Goal: Information Seeking & Learning: Learn about a topic

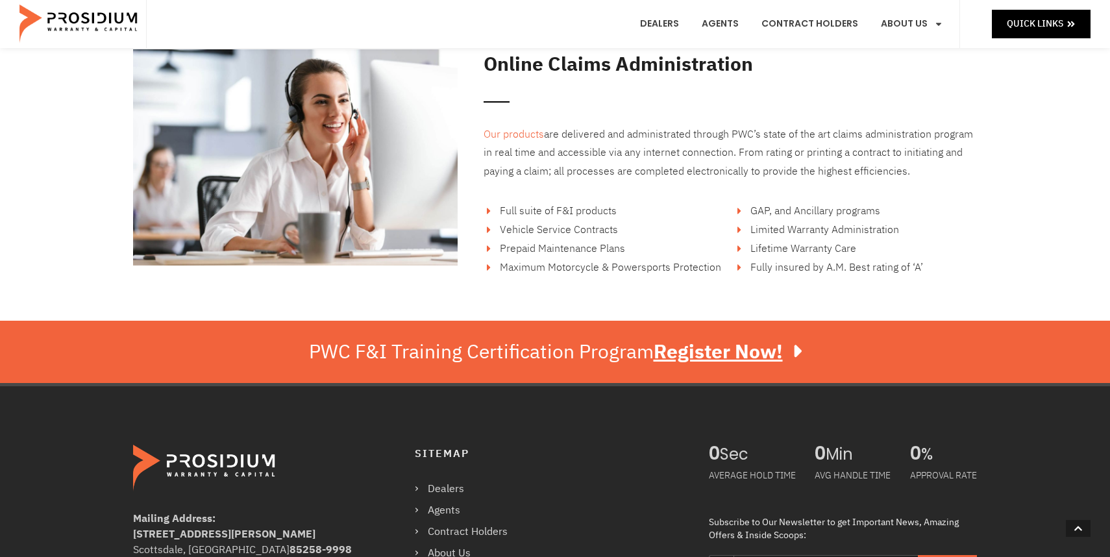
scroll to position [2284, 0]
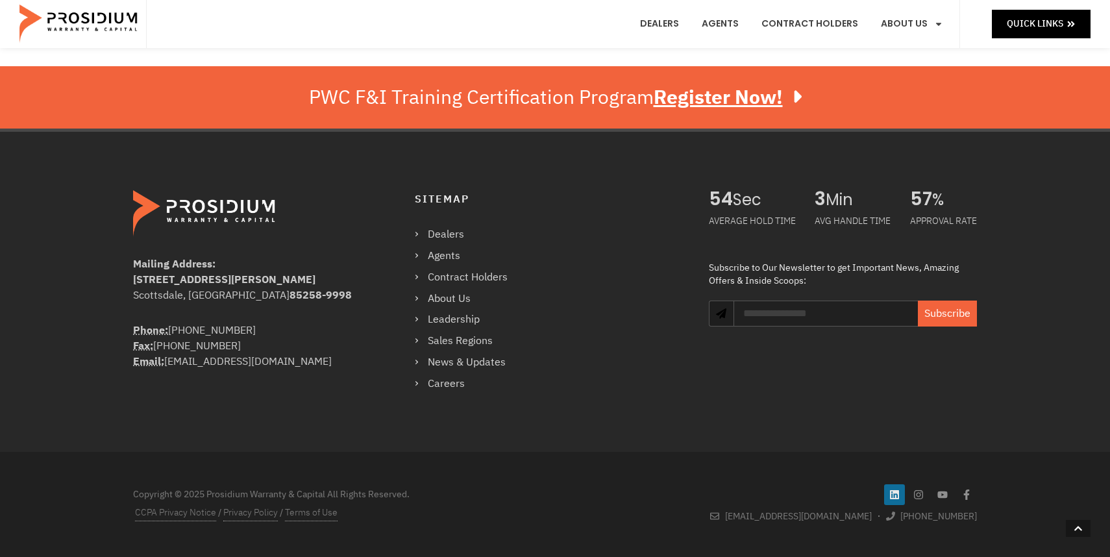
click at [899, 491] on icon at bounding box center [894, 495] width 10 height 10
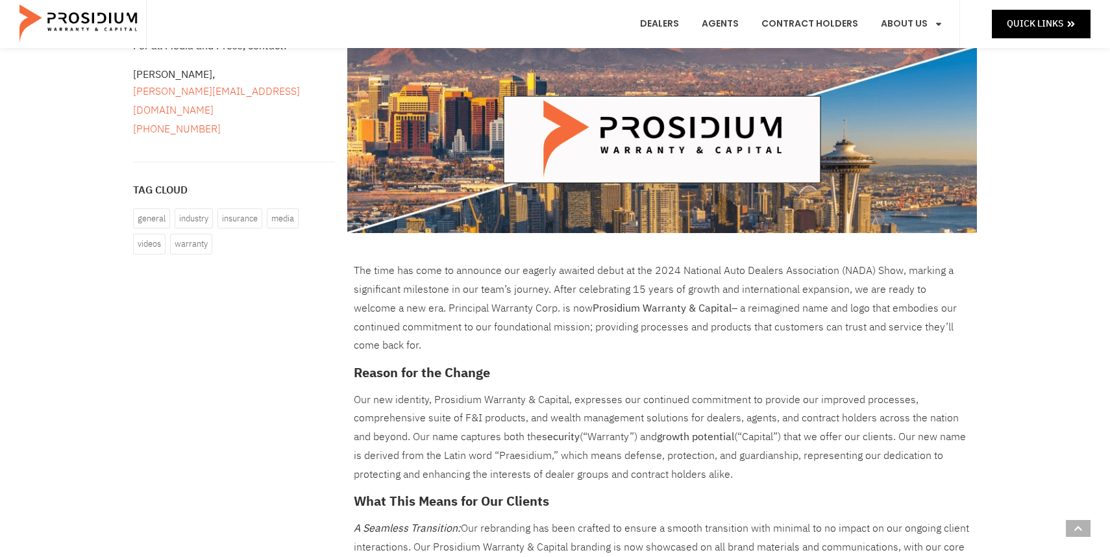
scroll to position [260, 0]
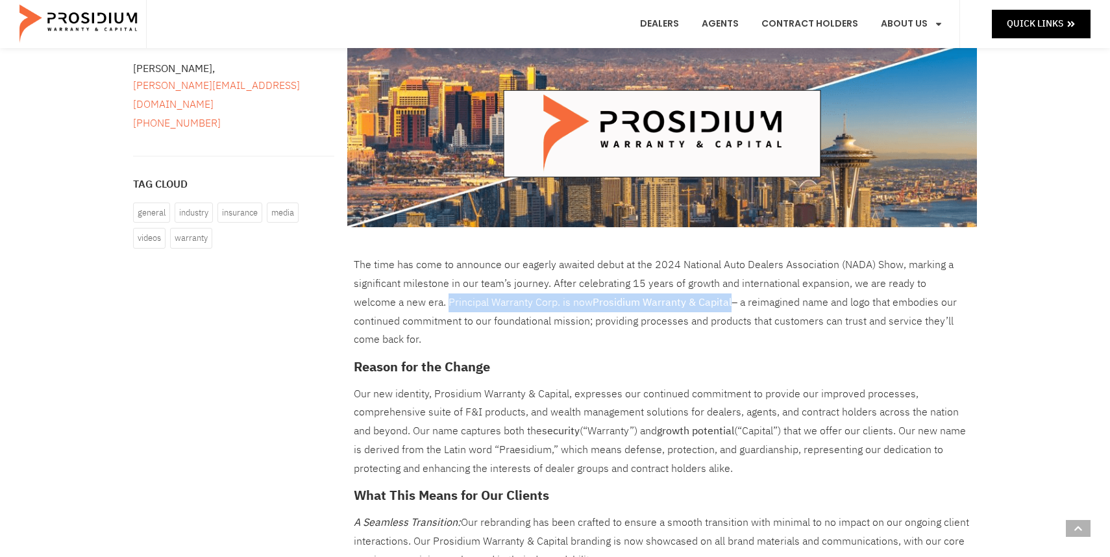
drag, startPoint x: 404, startPoint y: 302, endPoint x: 684, endPoint y: 299, distance: 279.8
click at [685, 299] on p "The time has come to announce our eagerly awaited debut at the 2024 National Au…" at bounding box center [662, 302] width 617 height 93
copy p "Principal Warranty Corp. is now Prosidium Warranty & Capital"
